Goal: Find specific page/section: Find specific page/section

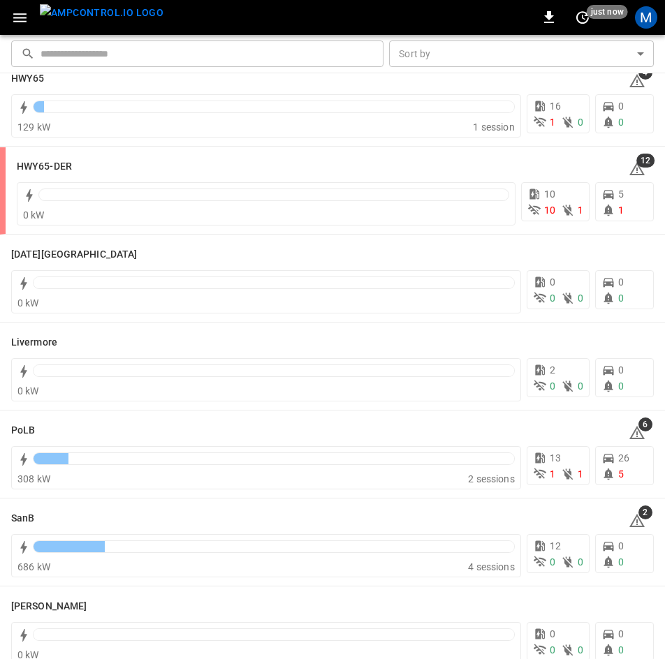
scroll to position [248, 0]
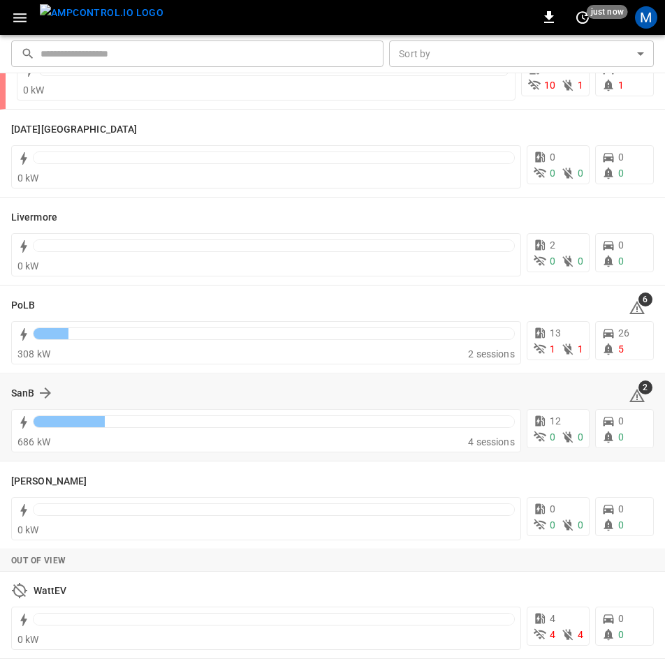
click at [48, 383] on div "SanB 2" at bounding box center [332, 393] width 642 height 27
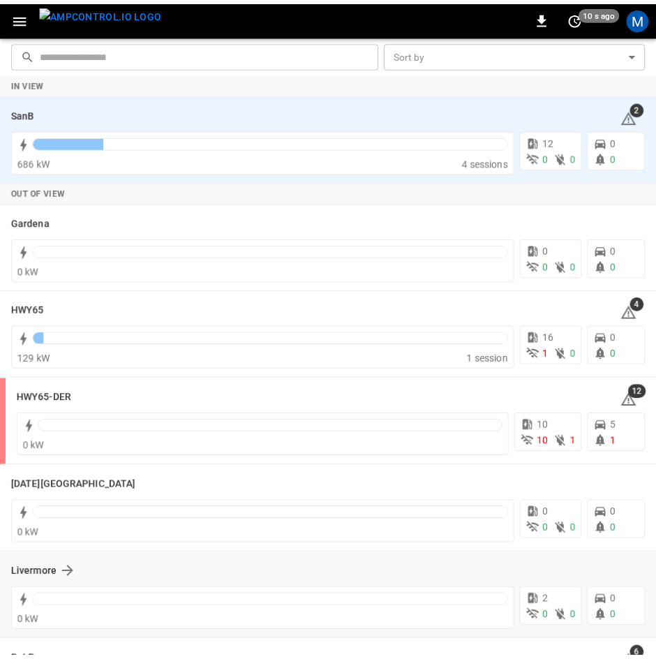
scroll to position [0, 0]
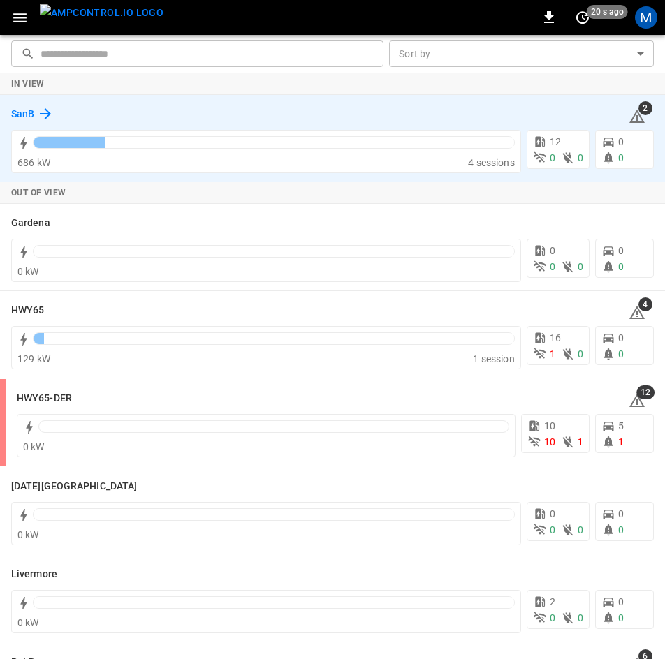
click at [43, 108] on icon at bounding box center [45, 113] width 17 height 17
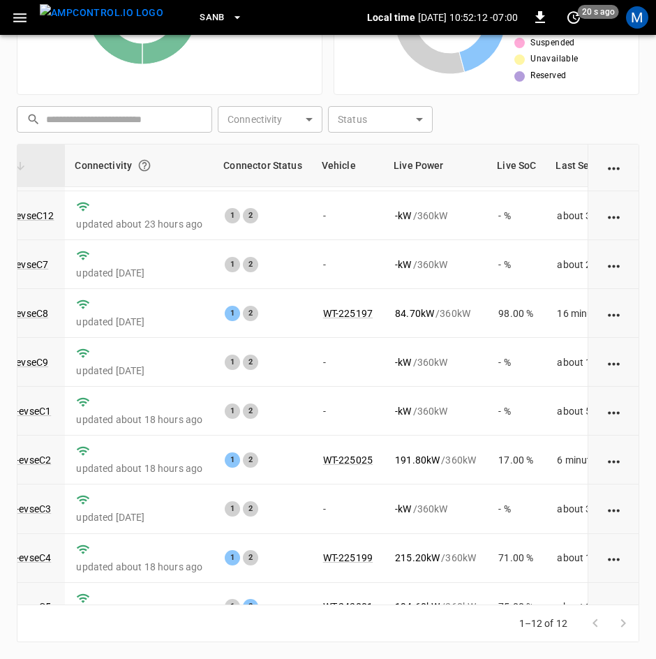
scroll to position [186, 152]
